Goal: Information Seeking & Learning: Find specific page/section

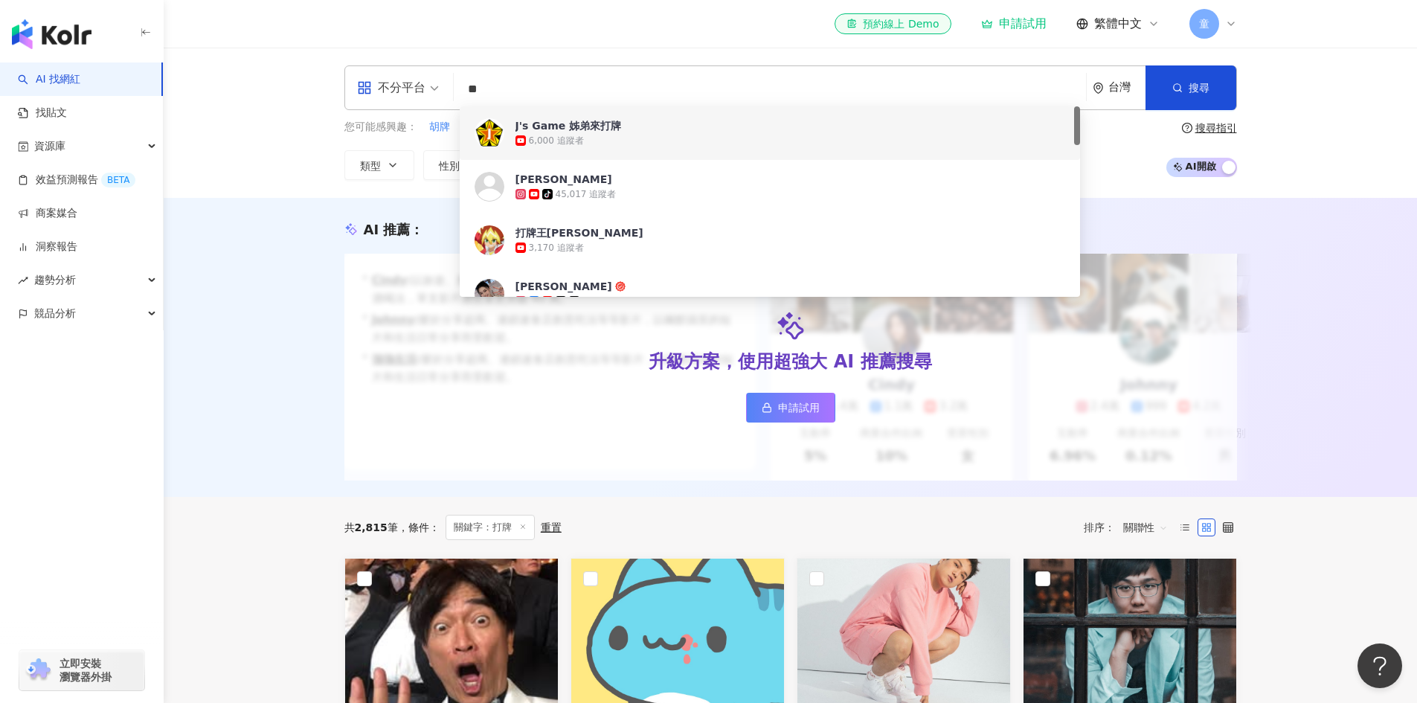
click at [529, 97] on input "**" at bounding box center [770, 89] width 620 height 28
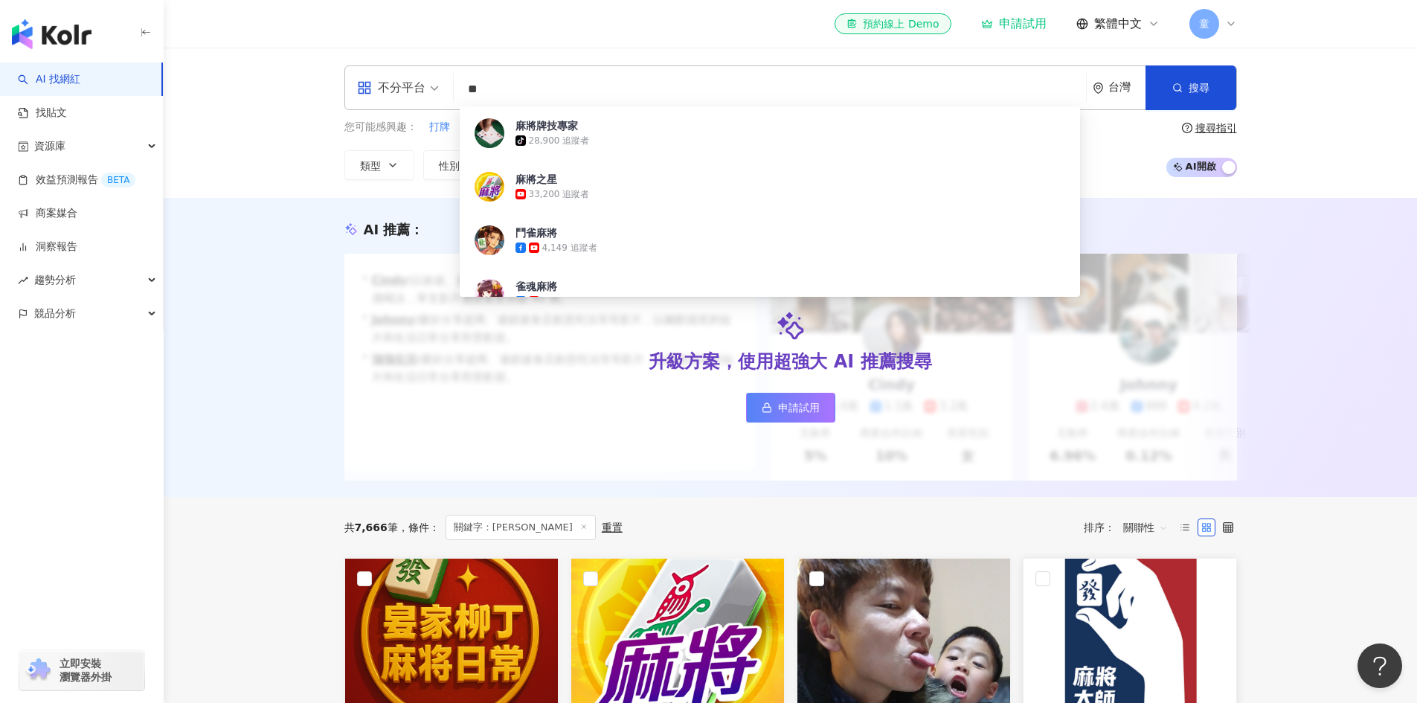
type input "**"
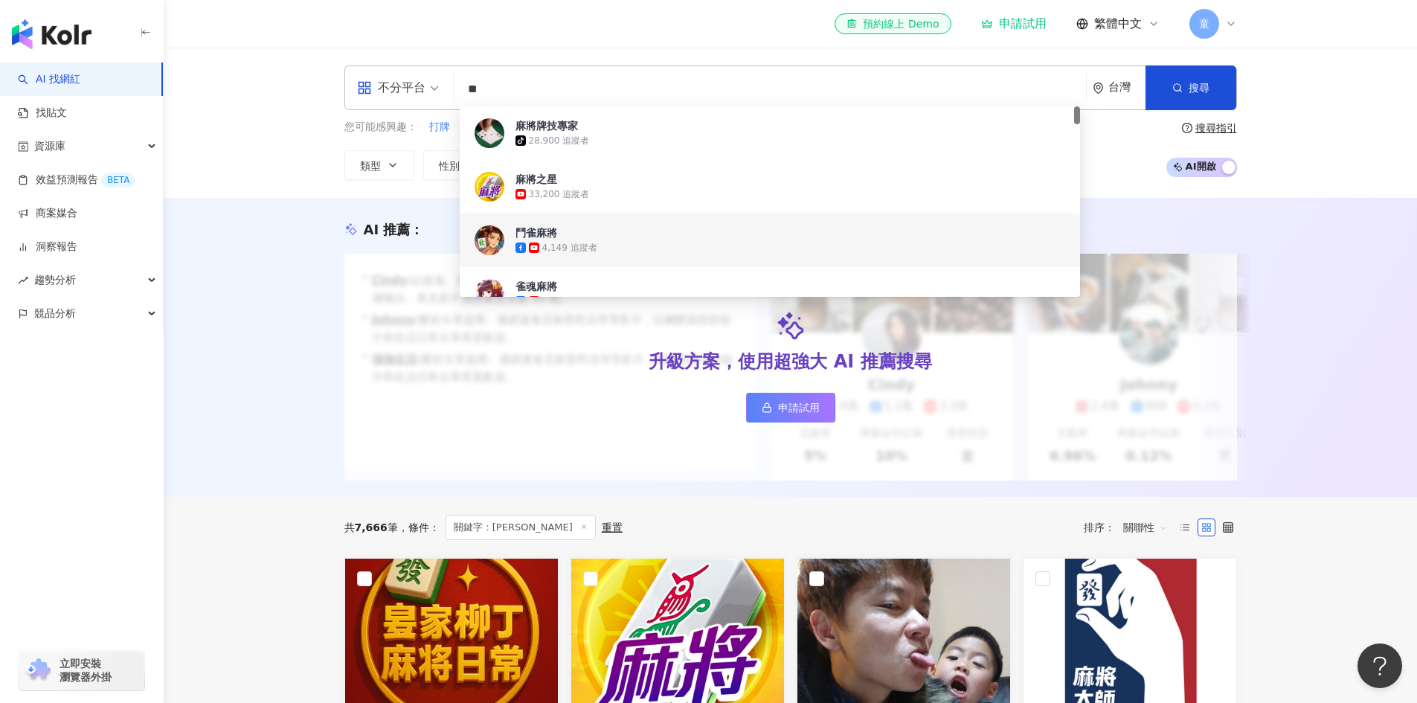
click at [1362, 127] on div "不分平台 ** 台灣 搜尋 756f991d-25aa-48eb-9bae-116ab4d89fca c32e7a61-7281-4d15-b694-c79f…" at bounding box center [791, 123] width 1254 height 150
